Goal: Task Accomplishment & Management: Manage account settings

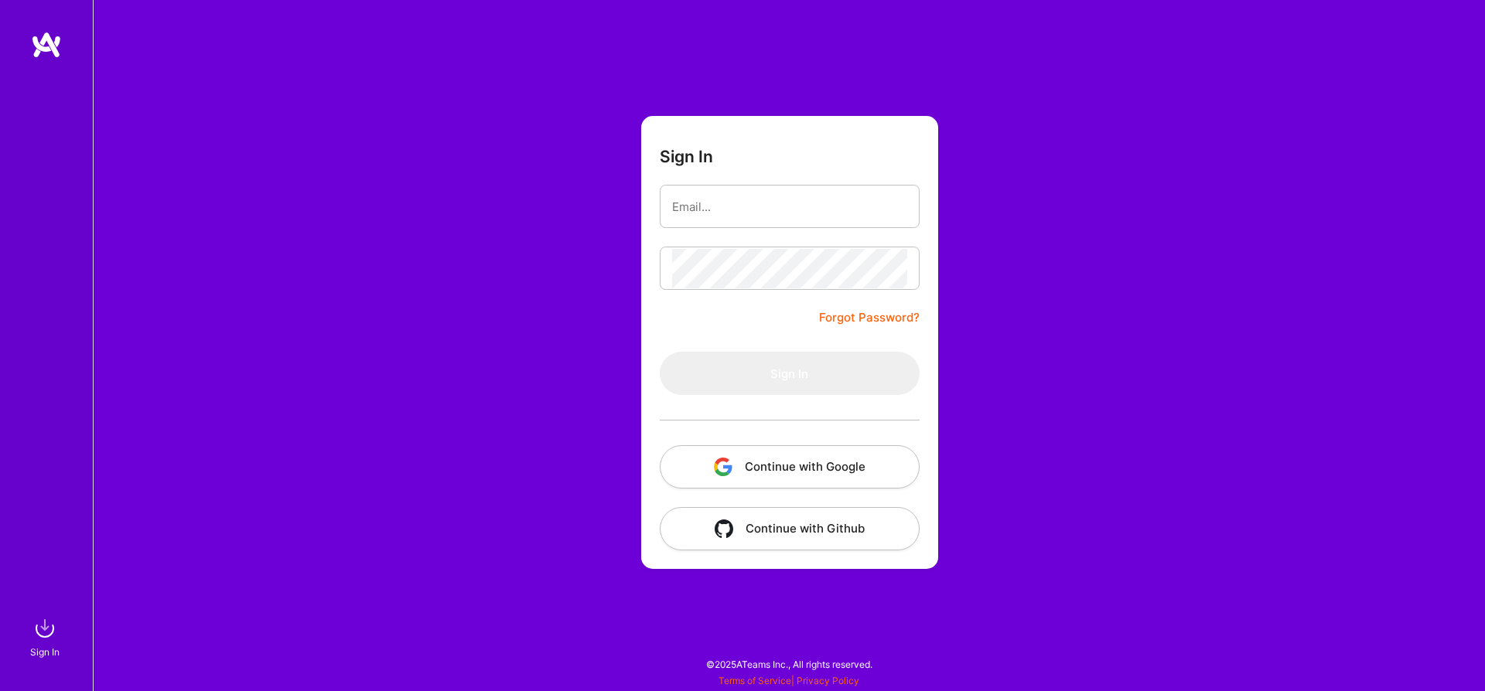
click at [741, 473] on button "Continue with Google" at bounding box center [790, 466] width 260 height 43
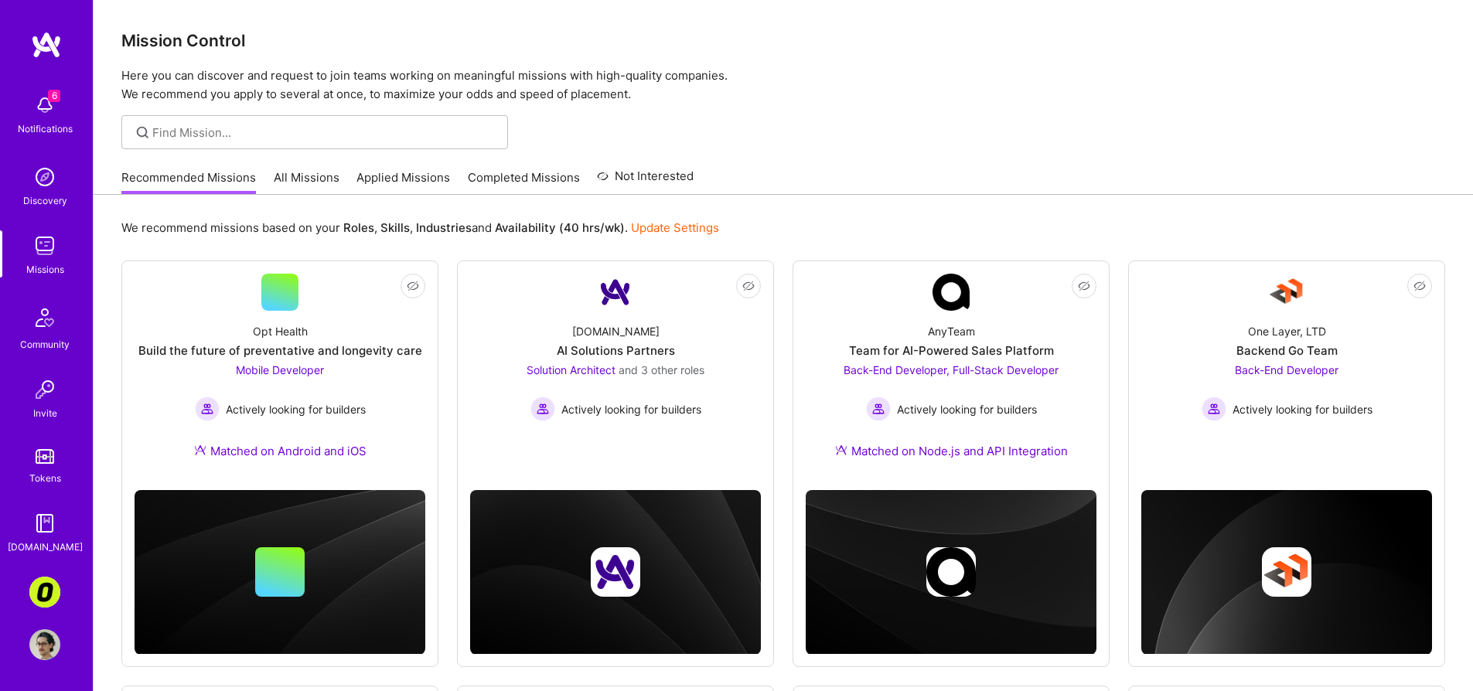
click at [285, 178] on link "All Missions" at bounding box center [307, 182] width 66 height 26
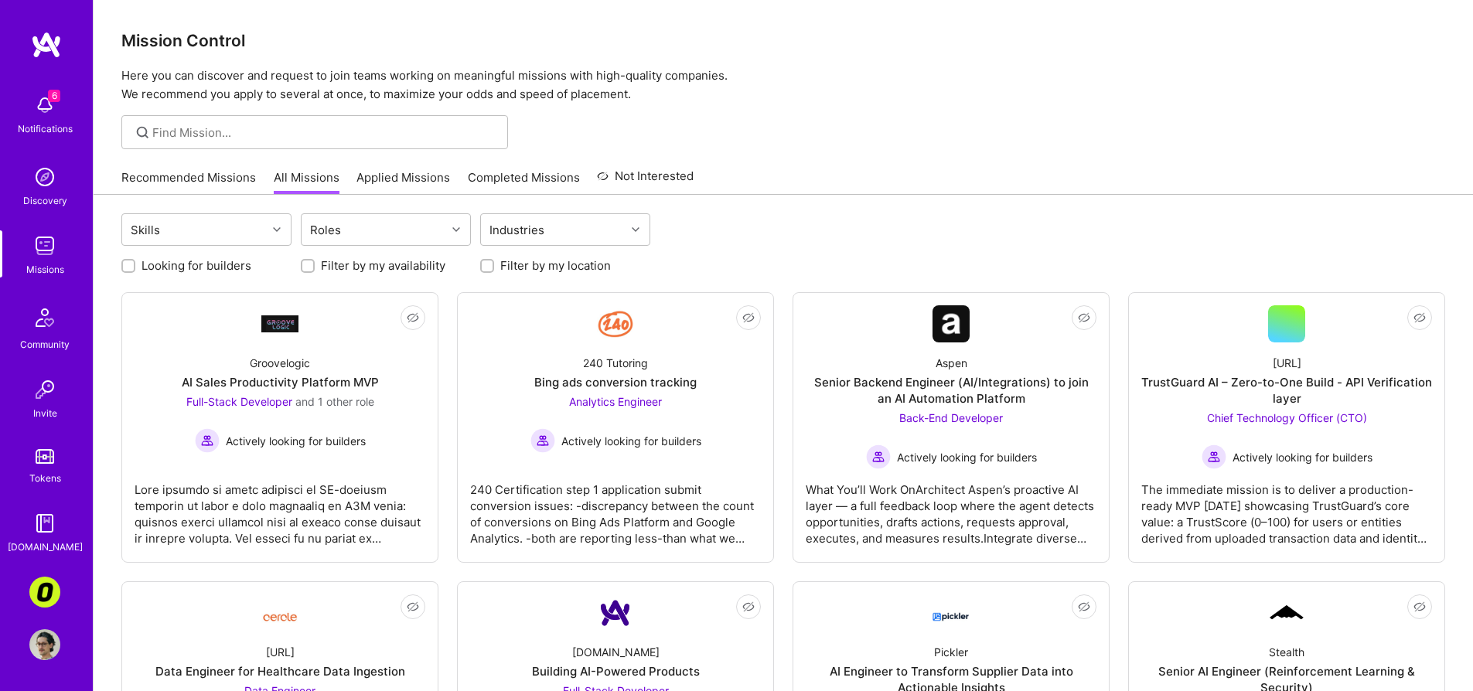
click at [813, 189] on div "Recommended Missions All Missions Applied Missions Completed Missions Not Inter…" at bounding box center [783, 177] width 1324 height 33
